Goal: Subscribe to service/newsletter

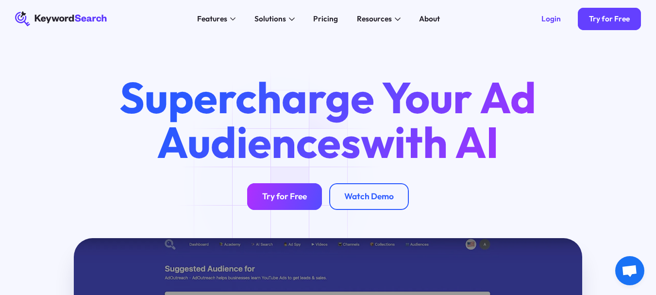
click at [280, 201] on div "Try for Free" at bounding box center [284, 196] width 45 height 11
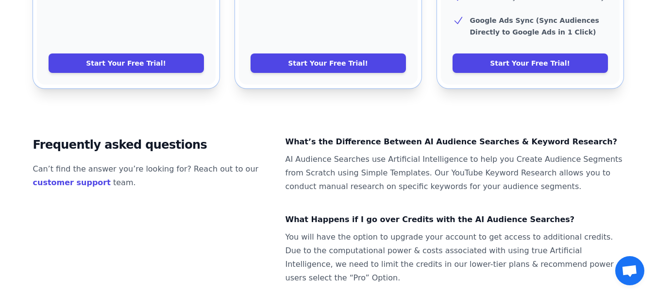
scroll to position [726, 0]
